Goal: Check status: Check status

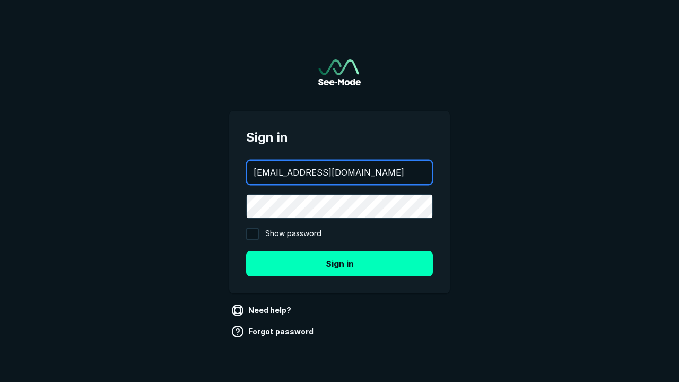
type input "aws+playwright@see-mode.com"
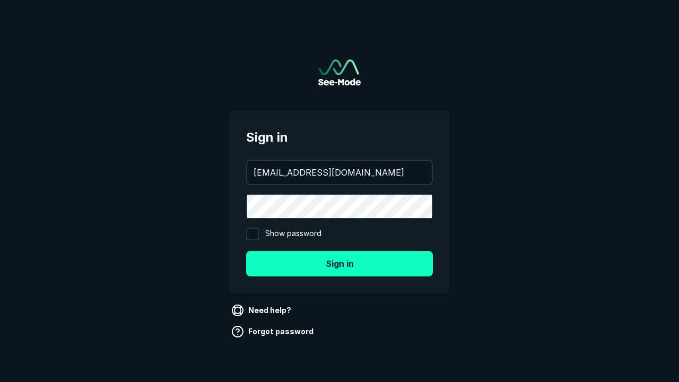
click at [339, 263] on button "Sign in" at bounding box center [339, 263] width 187 height 25
